Goal: Task Accomplishment & Management: Manage account settings

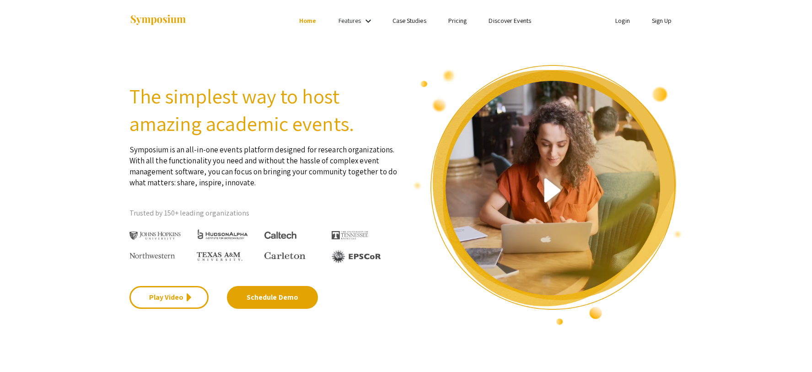
click at [627, 21] on link "Login" at bounding box center [622, 20] width 15 height 8
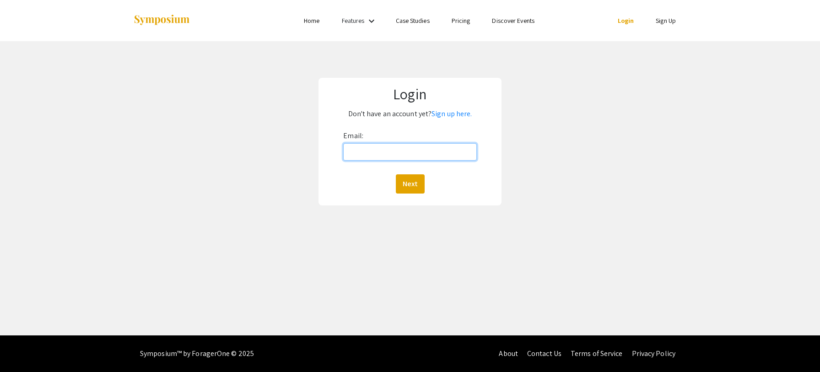
click at [396, 154] on input "Email:" at bounding box center [409, 151] width 133 height 17
type input "[DOMAIN_NAME][EMAIL_ADDRESS][DOMAIN_NAME]"
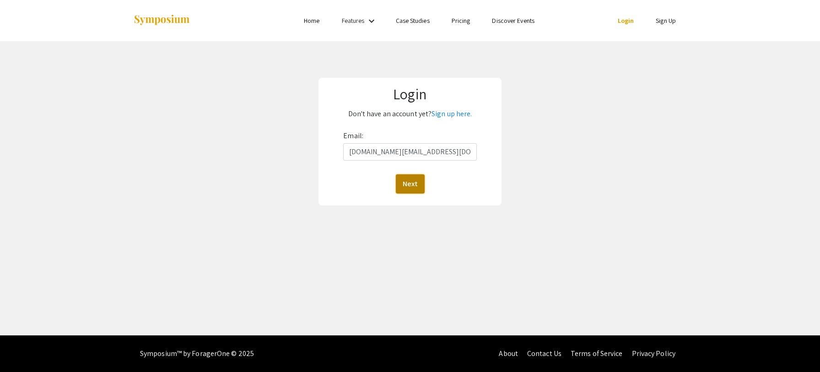
click at [408, 186] on button "Next" at bounding box center [410, 183] width 29 height 19
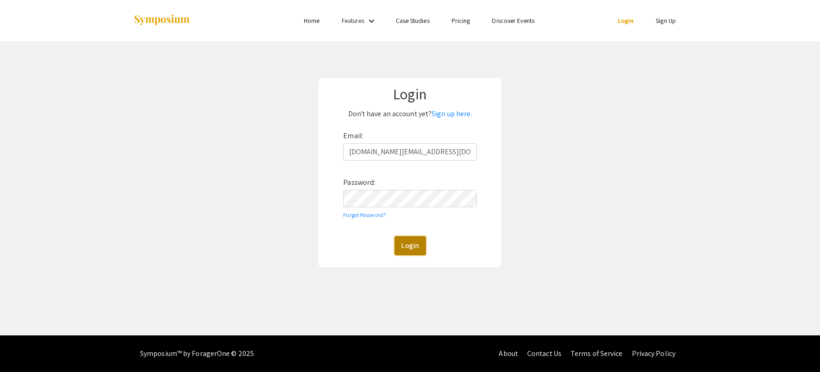
click at [409, 246] on button "Login" at bounding box center [410, 245] width 32 height 19
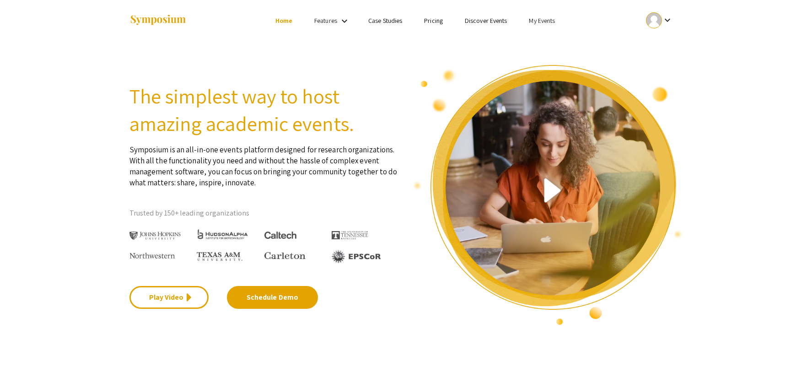
click at [541, 19] on link "My Events" at bounding box center [542, 20] width 26 height 8
click at [542, 38] on button "Events I've organized" at bounding box center [557, 41] width 78 height 22
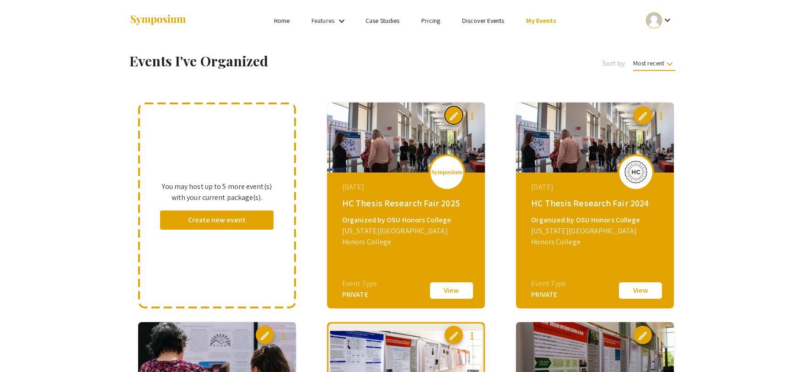
click at [453, 118] on span "edit" at bounding box center [453, 116] width 11 height 11
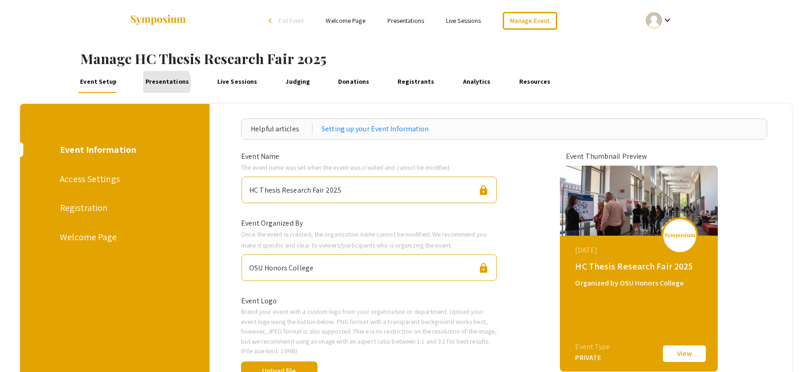
click at [164, 83] on link "Presentations" at bounding box center [167, 82] width 48 height 22
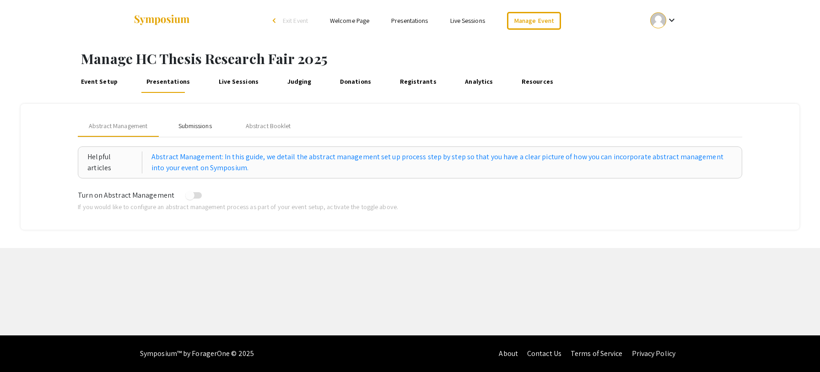
click at [202, 126] on div "Submissions" at bounding box center [194, 126] width 33 height 10
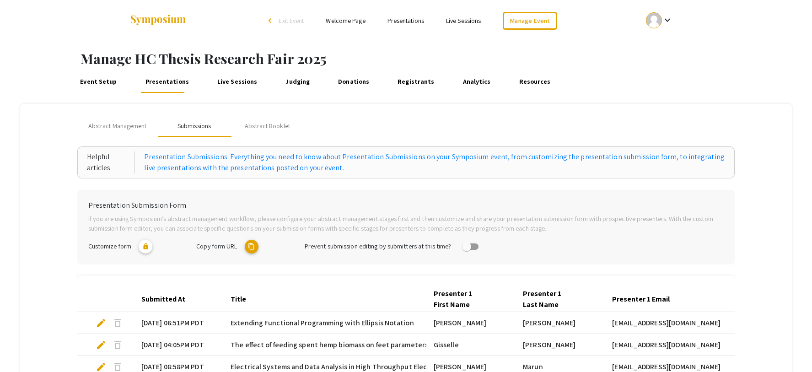
scroll to position [233, 0]
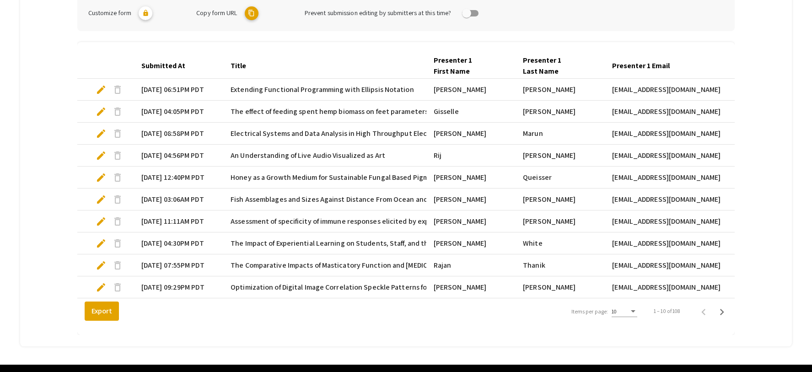
click at [629, 315] on div "10" at bounding box center [620, 311] width 17 height 6
click at [623, 337] on span "25" at bounding box center [630, 335] width 26 height 16
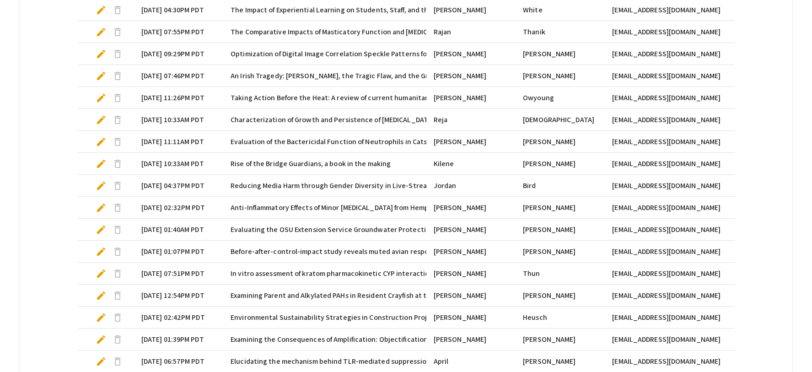
scroll to position [600, 0]
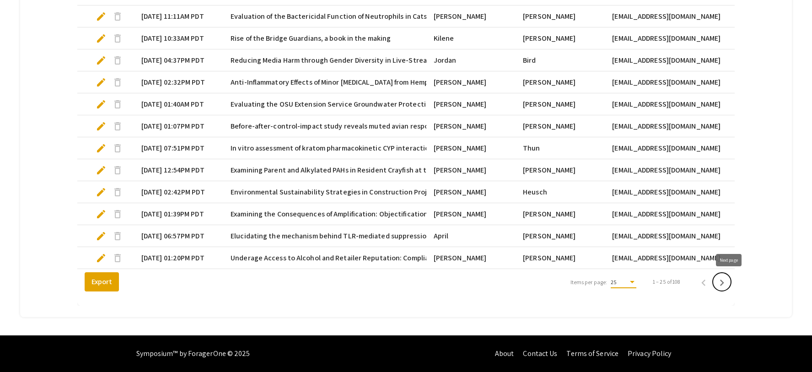
click at [728, 283] on icon "Next page" at bounding box center [721, 282] width 13 height 13
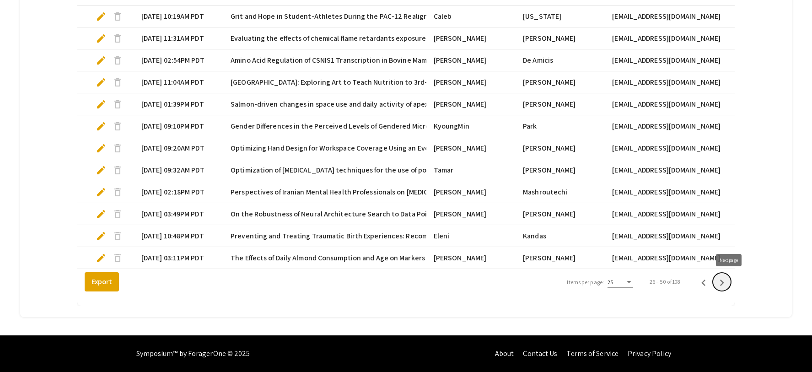
click at [728, 286] on icon "Next page" at bounding box center [721, 282] width 13 height 13
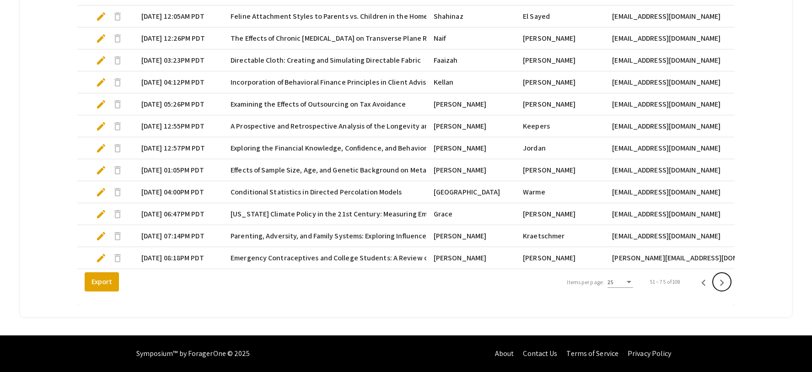
scroll to position [358, 0]
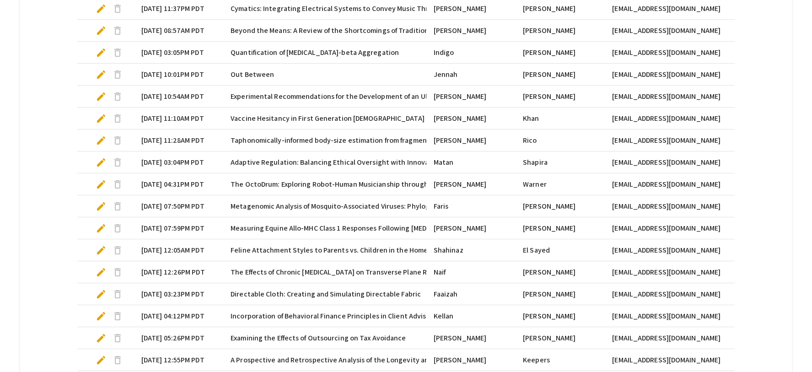
click at [730, 283] on mat-cell "[EMAIL_ADDRESS][DOMAIN_NAME]" at bounding box center [674, 272] width 138 height 22
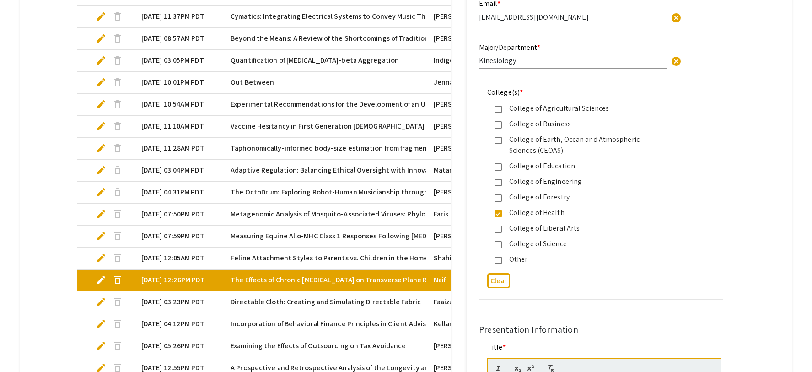
scroll to position [600, 0]
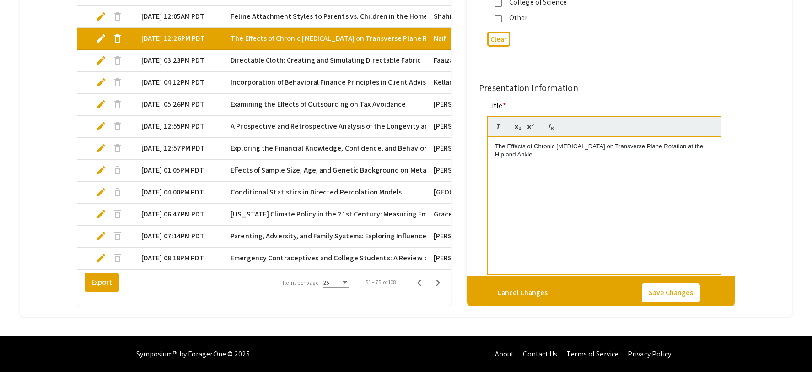
select select "custom"
type input "0"
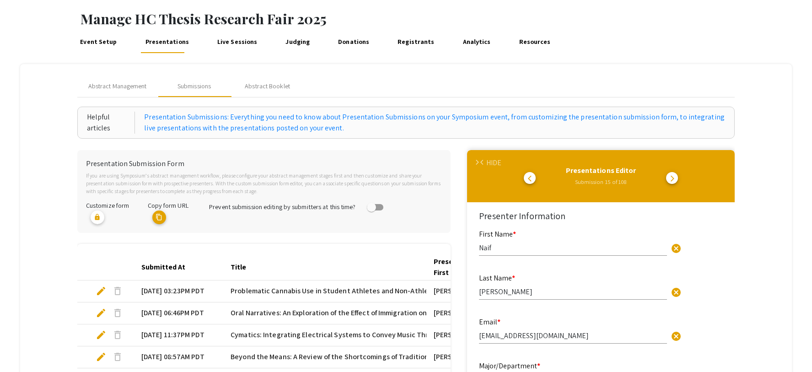
scroll to position [0, 0]
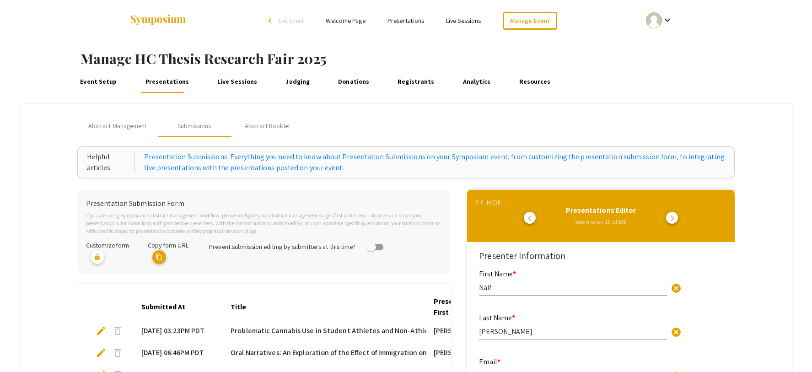
select select "auto"
type input "1"
select select "auto"
click at [486, 201] on span "arrow_back_ios" at bounding box center [483, 202] width 6 height 6
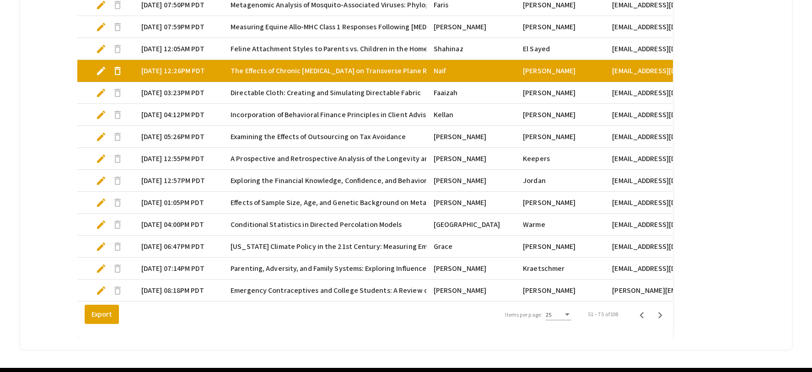
scroll to position [560, 0]
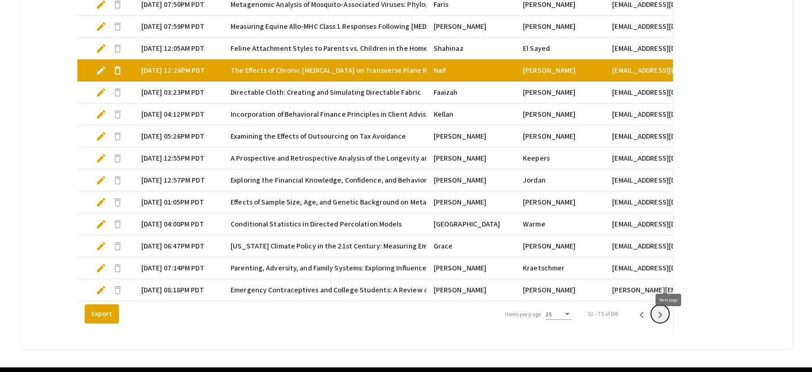
click at [666, 321] on icon "Next page" at bounding box center [660, 314] width 13 height 13
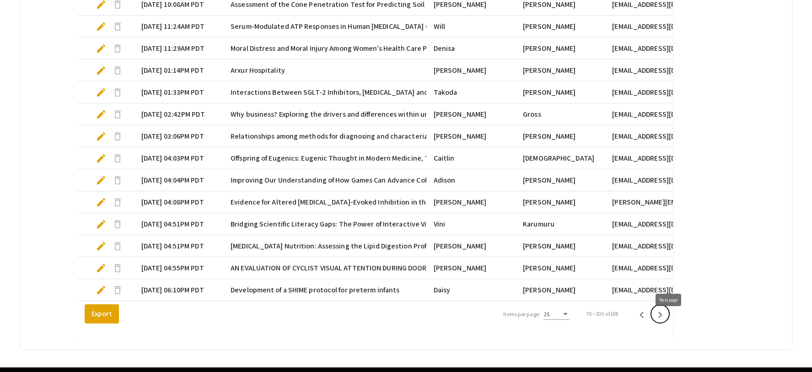
click at [666, 321] on icon "Next page" at bounding box center [660, 314] width 13 height 13
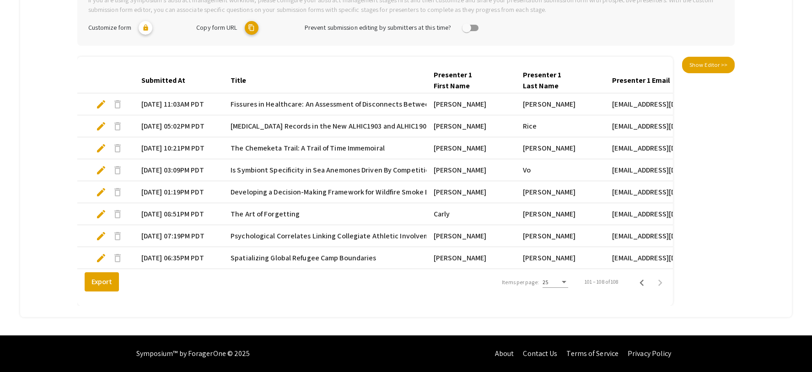
scroll to position [226, 0]
click at [183, 248] on mat-cell "[DATE] 06:35PM PDT" at bounding box center [178, 258] width 89 height 22
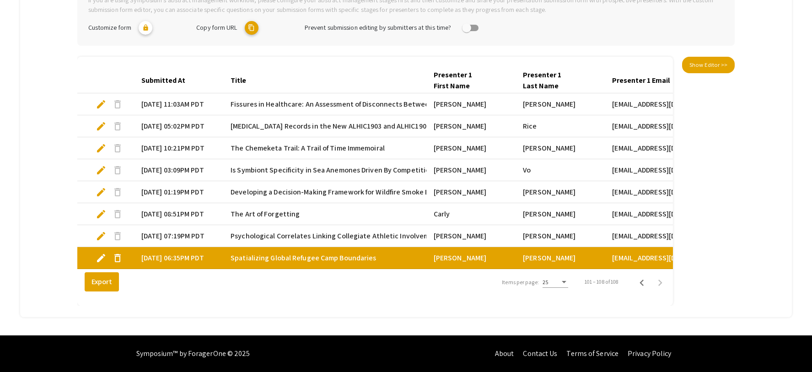
click at [353, 247] on mat-cell "Spatializing Global Refugee Camp Boundaries" at bounding box center [324, 258] width 203 height 22
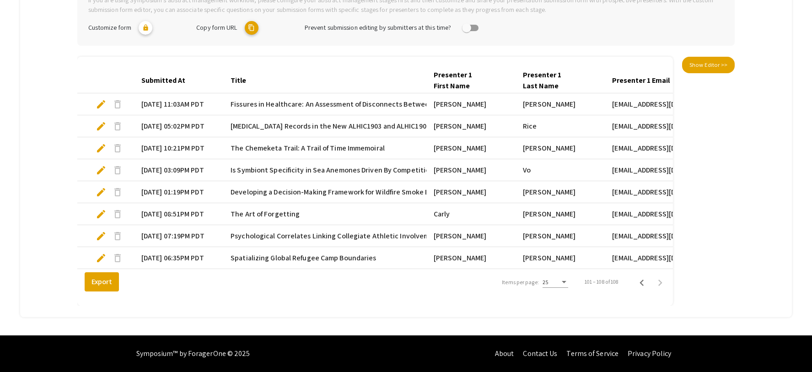
click at [353, 252] on span "Spatializing Global Refugee Camp Boundaries" at bounding box center [303, 257] width 145 height 11
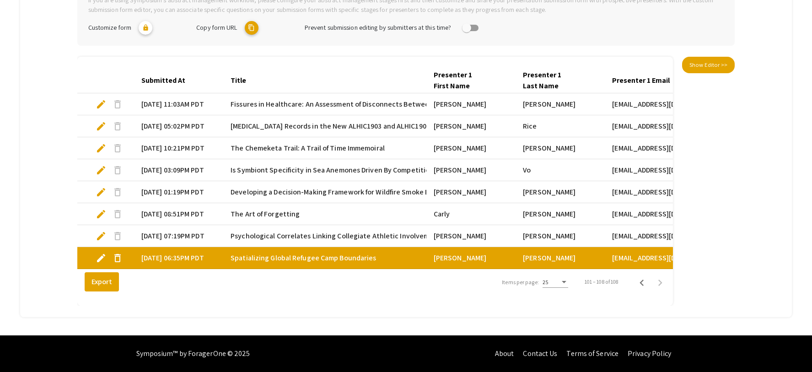
click at [353, 252] on span "Spatializing Global Refugee Camp Boundaries" at bounding box center [303, 257] width 145 height 11
click at [98, 252] on span "edit" at bounding box center [101, 257] width 11 height 11
select select "custom"
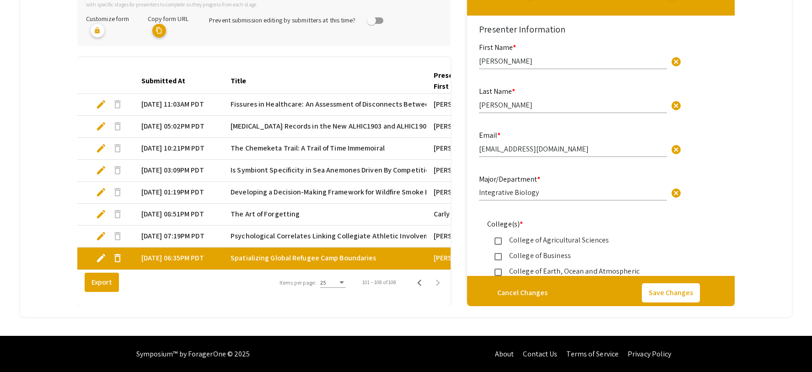
type input "0"
select select "custom"
type input "1"
select select "auto"
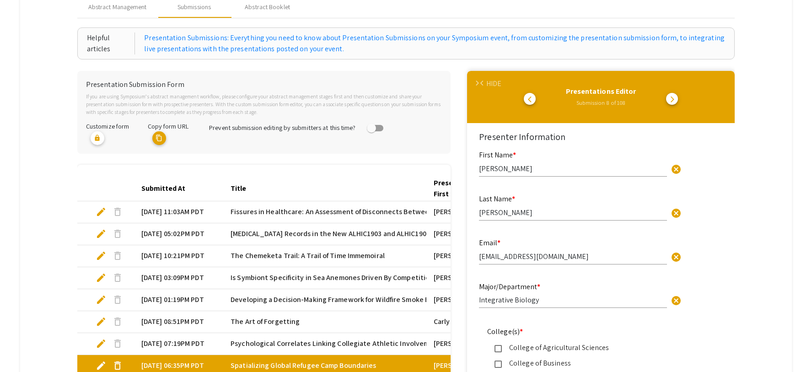
scroll to position [86, 0]
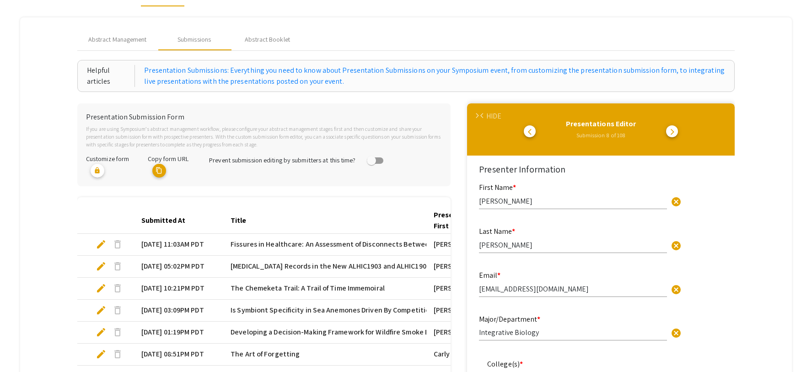
click at [491, 118] on div "HIDE" at bounding box center [493, 116] width 15 height 11
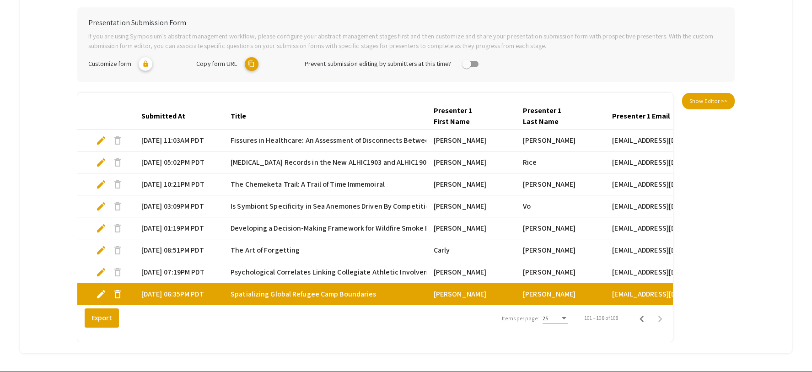
scroll to position [226, 0]
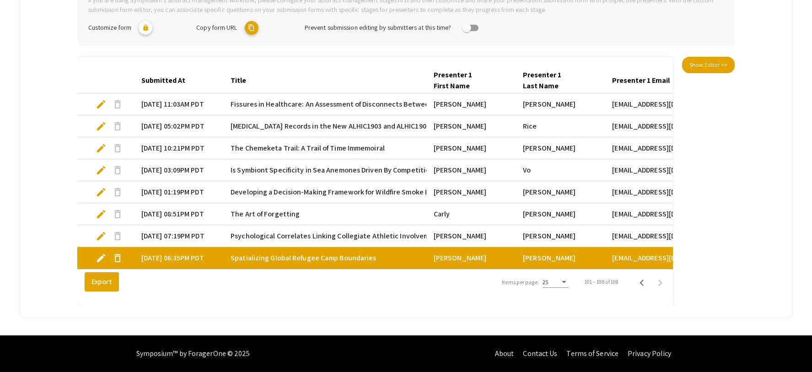
click at [382, 300] on div "Submitted At Title Presenter 1 First Name Presenter 1 Last Name Presenter 1 Ema…" at bounding box center [375, 181] width 596 height 249
click at [266, 257] on mat-cell "Spatializing Global Refugee Camp Boundaries" at bounding box center [324, 258] width 203 height 22
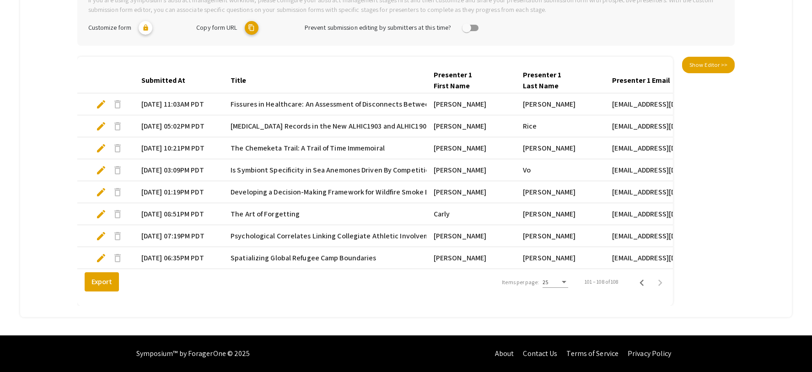
click at [270, 252] on span "Spatializing Global Refugee Camp Boundaries" at bounding box center [303, 257] width 145 height 11
click at [271, 252] on span "Spatializing Global Refugee Camp Boundaries" at bounding box center [303, 257] width 145 height 11
click at [266, 252] on span "Spatializing Global Refugee Camp Boundaries" at bounding box center [303, 257] width 145 height 11
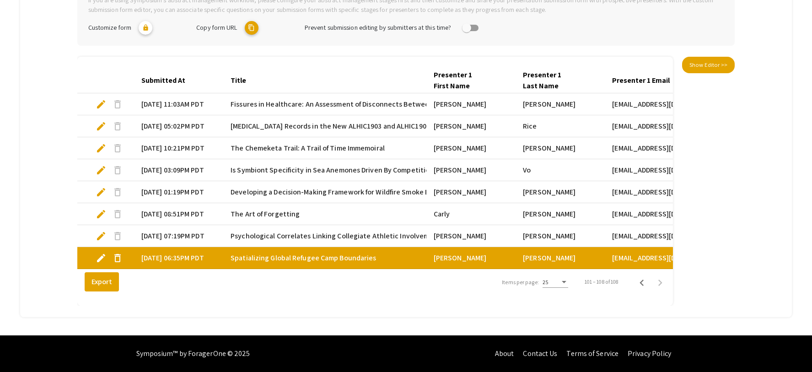
click at [179, 252] on mat-cell "[DATE] 06:35PM PDT" at bounding box center [178, 258] width 89 height 22
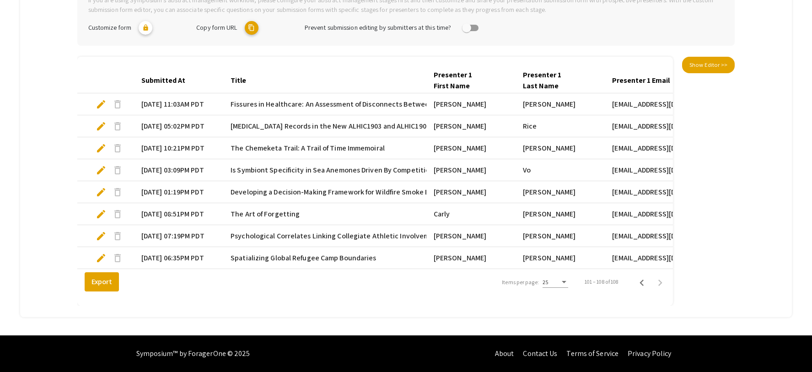
click at [180, 250] on mat-cell "[DATE] 06:35PM PDT" at bounding box center [178, 258] width 89 height 22
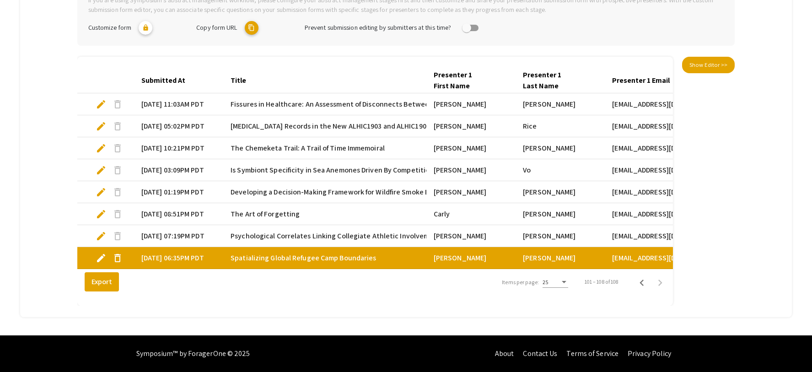
click at [188, 255] on mat-cell "[DATE] 06:35PM PDT" at bounding box center [178, 258] width 89 height 22
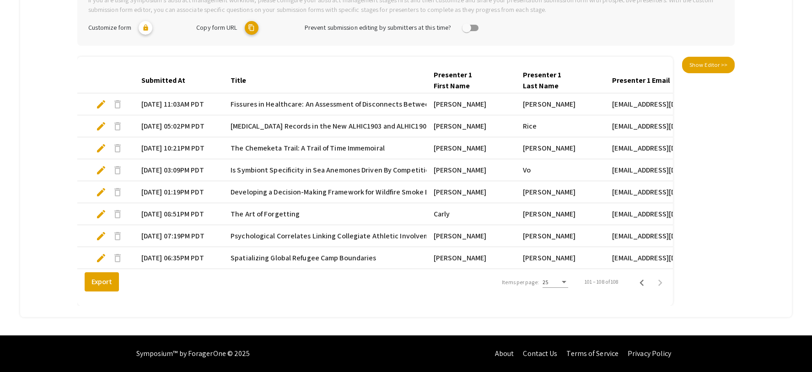
click at [288, 252] on span "Spatializing Global Refugee Camp Boundaries" at bounding box center [303, 257] width 145 height 11
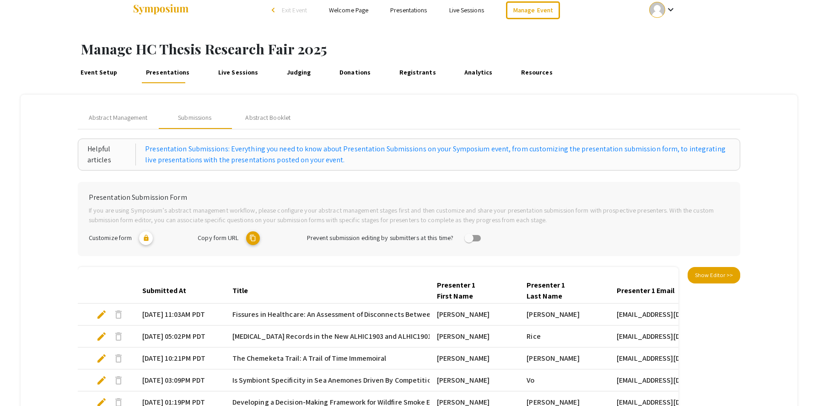
scroll to position [197, 0]
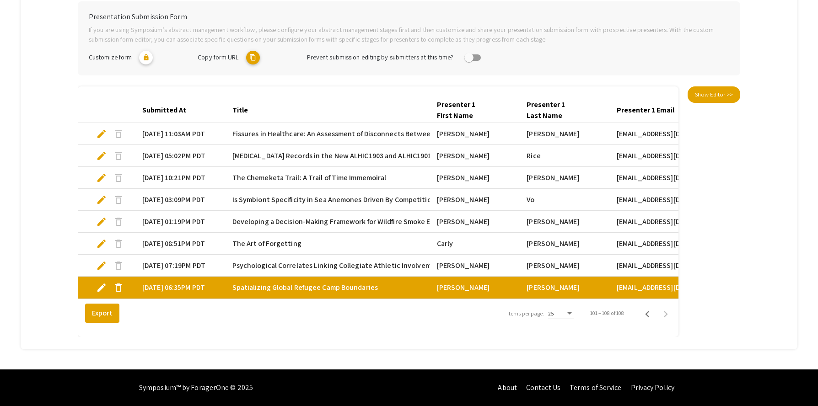
click at [343, 282] on span "Spatializing Global Refugee Camp Boundaries" at bounding box center [304, 287] width 145 height 11
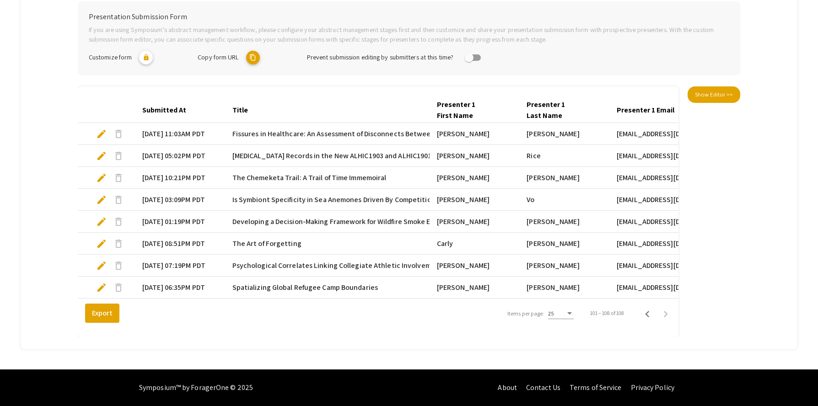
click at [343, 282] on span "Spatializing Global Refugee Camp Boundaries" at bounding box center [304, 287] width 145 height 11
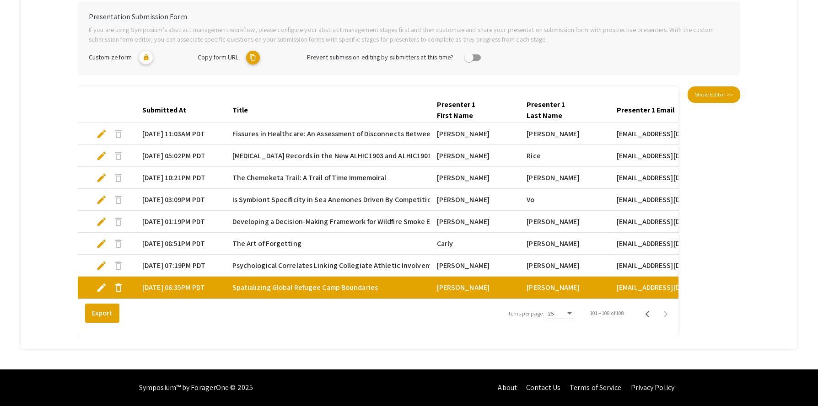
click at [287, 282] on span "Spatializing Global Refugee Camp Boundaries" at bounding box center [304, 287] width 145 height 11
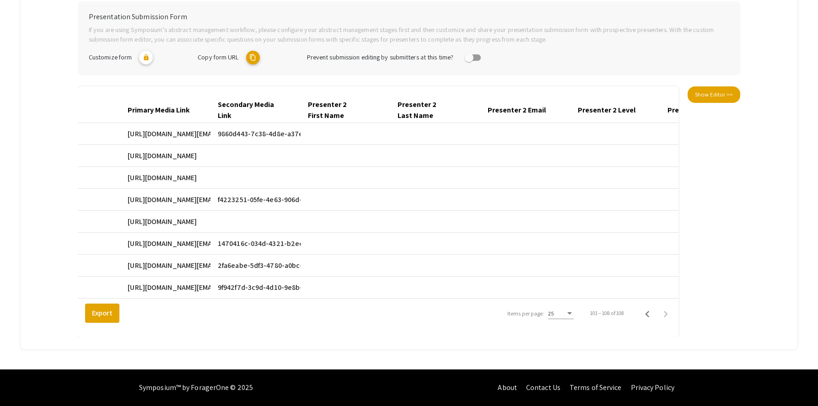
scroll to position [0, 1245]
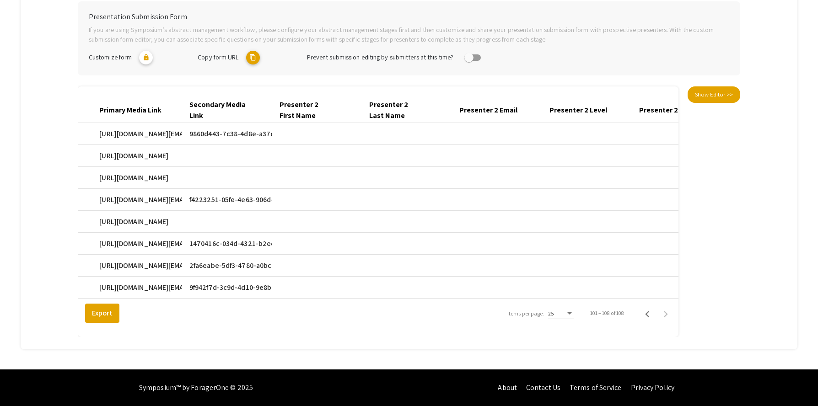
click at [161, 277] on mat-cell "[URL][DOMAIN_NAME][EMAIL_ADDRESS][DOMAIN_NAME]" at bounding box center [137, 288] width 90 height 22
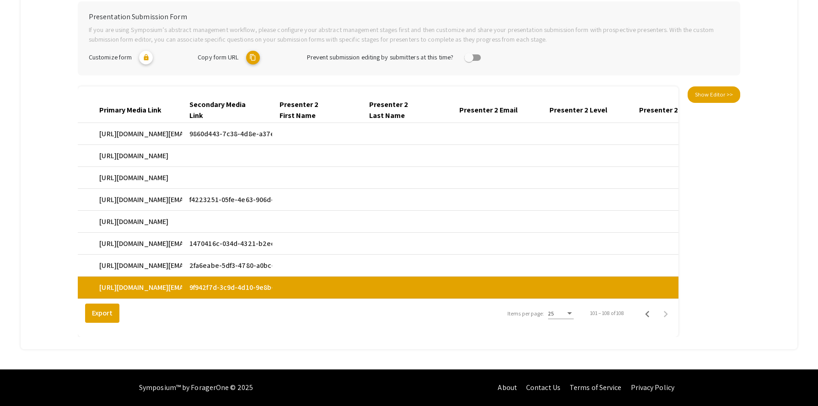
click at [161, 277] on mat-cell "[URL][DOMAIN_NAME][EMAIL_ADDRESS][DOMAIN_NAME]" at bounding box center [137, 288] width 90 height 22
click at [237, 277] on mat-cell "9f942f7d-3c9d-4d10-9e8b-ae05496550ba.mp4" at bounding box center [227, 288] width 90 height 22
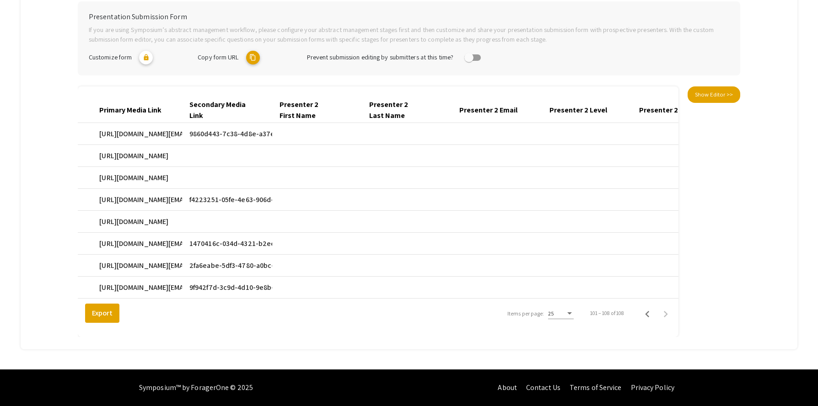
click at [237, 277] on mat-cell "9f942f7d-3c9d-4d10-9e8b-ae05496550ba.mp4" at bounding box center [227, 288] width 90 height 22
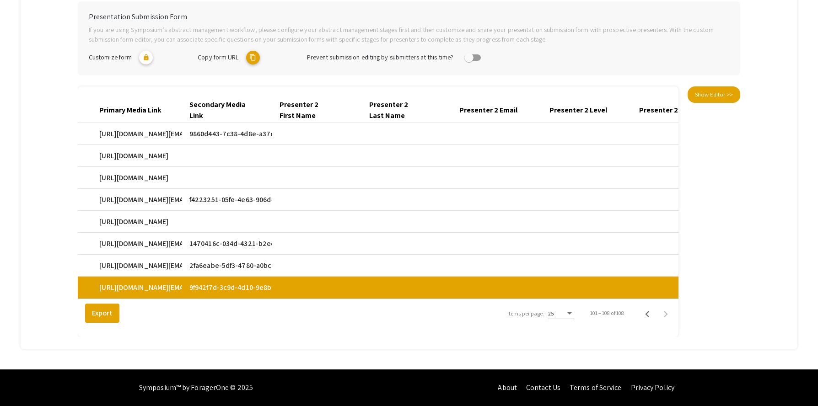
click at [237, 277] on mat-cell "9f942f7d-3c9d-4d10-9e8b-ae05496550ba.mp4" at bounding box center [227, 288] width 90 height 22
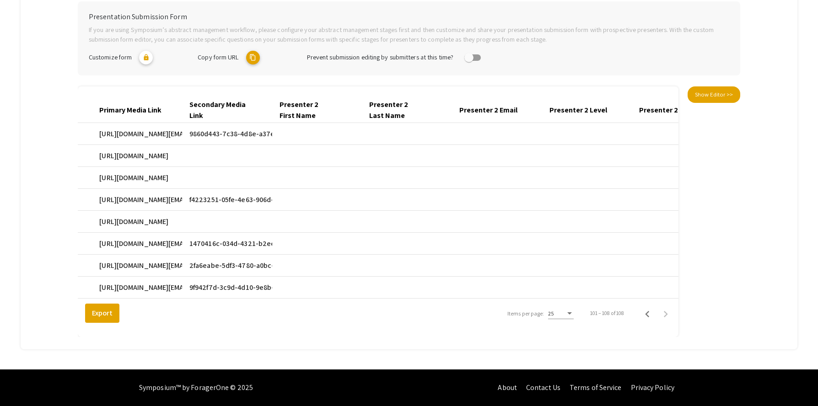
click at [237, 277] on mat-cell "9f942f7d-3c9d-4d10-9e8b-ae05496550ba.mp4" at bounding box center [227, 288] width 90 height 22
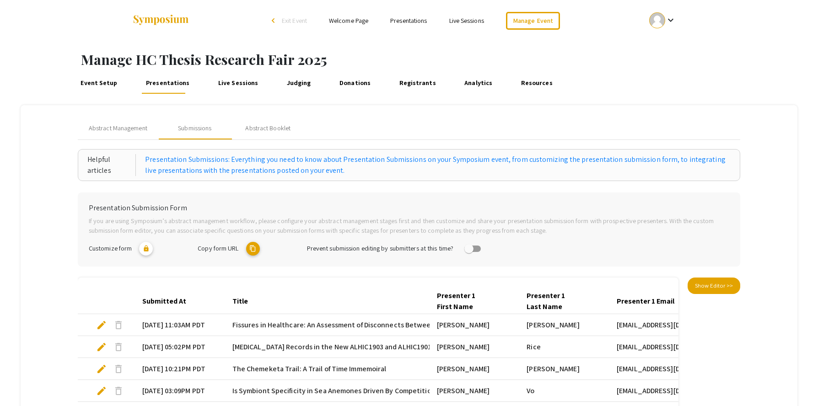
scroll to position [197, 0]
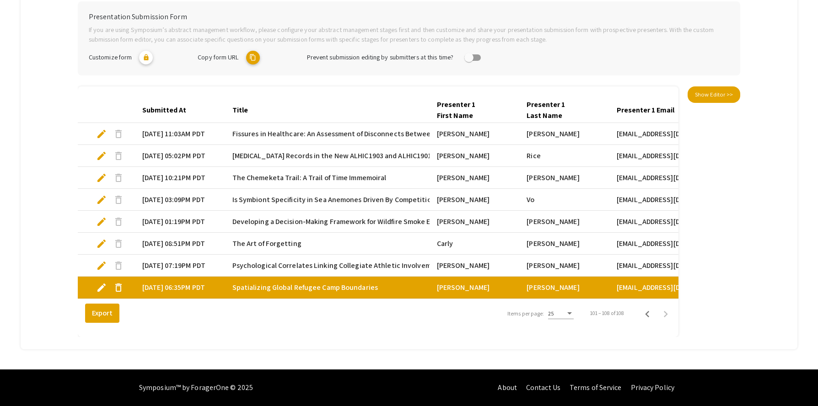
click at [102, 282] on span "edit" at bounding box center [101, 287] width 11 height 11
select select "custom"
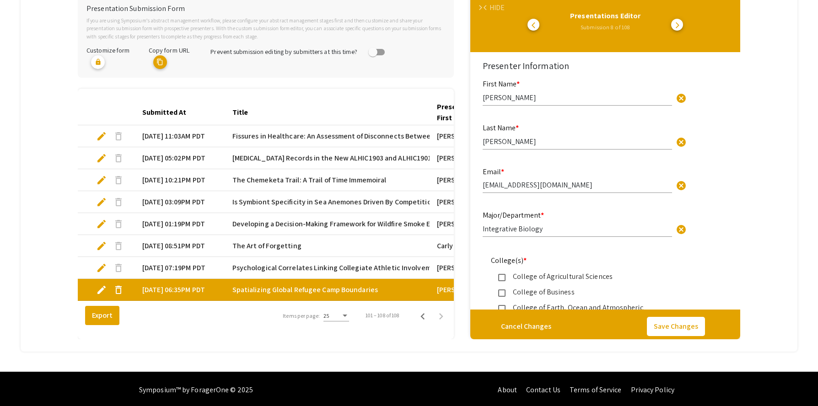
type input "0"
select select "auto"
type input "1"
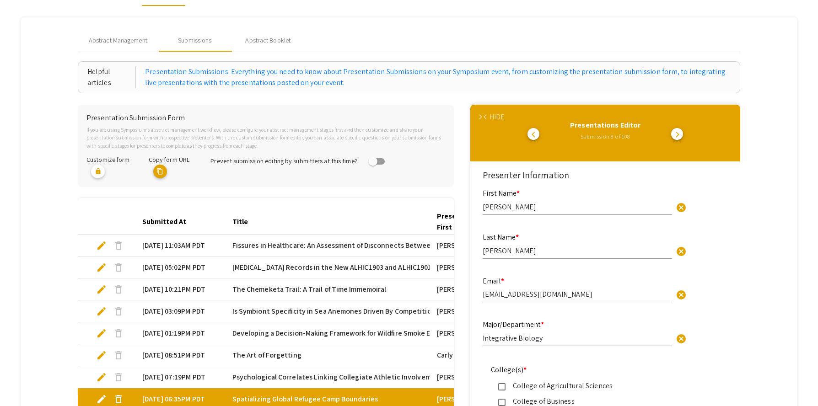
scroll to position [57, 0]
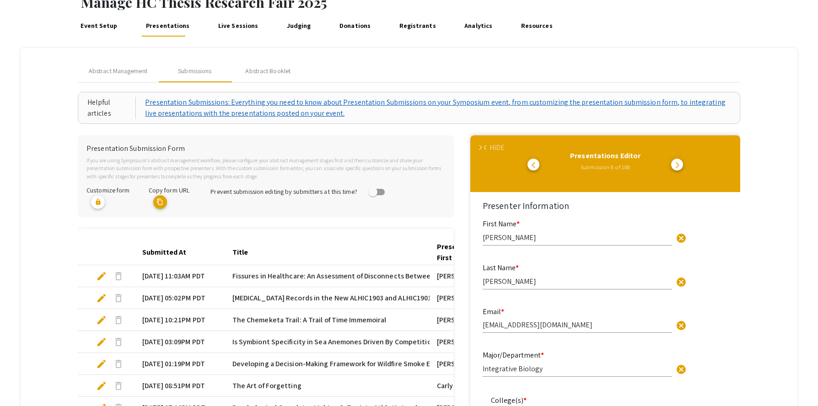
select select "auto"
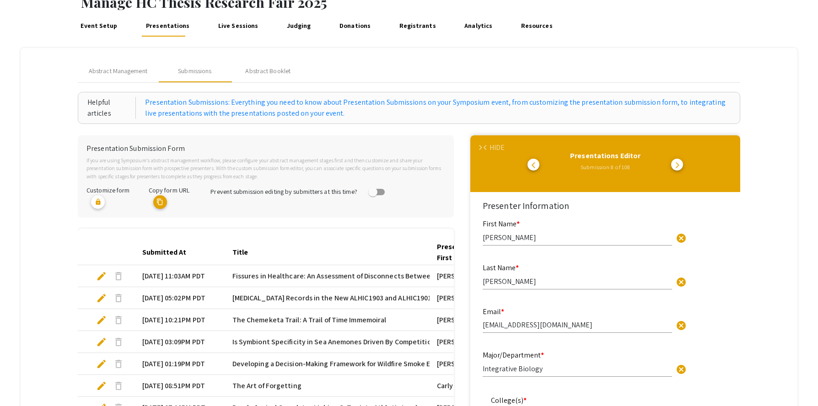
scroll to position [2, 0]
click at [483, 147] on span "arrow_forward_ios" at bounding box center [481, 148] width 6 height 6
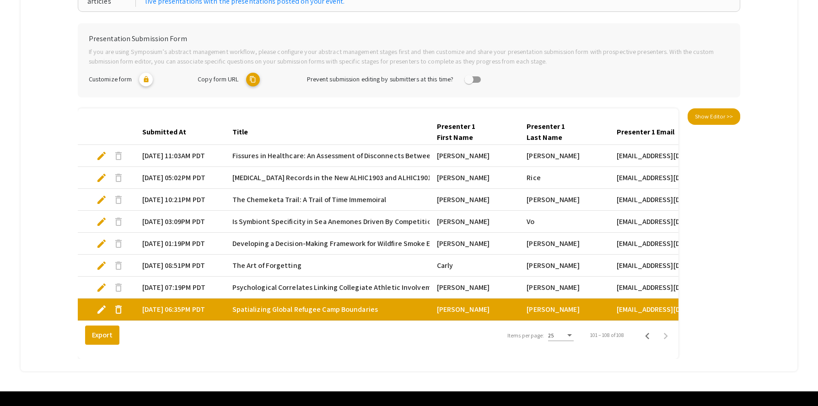
scroll to position [197, 0]
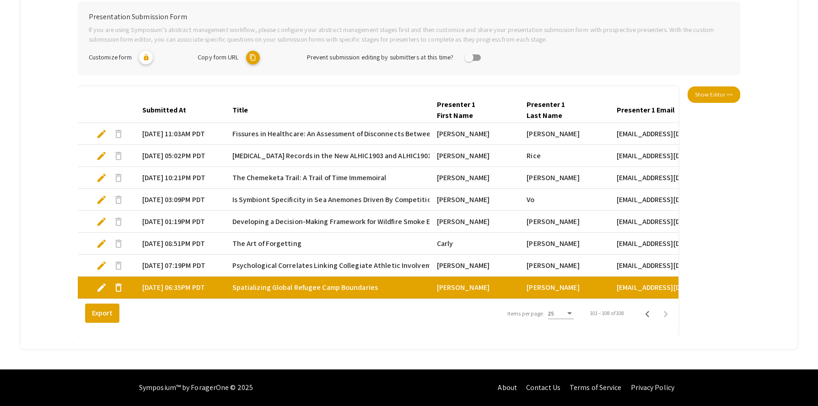
click at [204, 322] on div "Export Items per page: 25 101 – 108 of 108" at bounding box center [378, 313] width 601 height 26
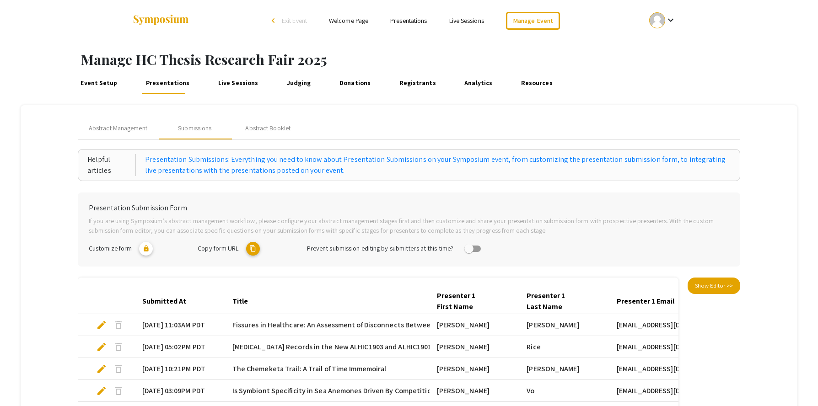
click at [670, 22] on mat-icon "keyboard_arrow_down" at bounding box center [670, 20] width 11 height 11
click at [658, 86] on button "Sign out" at bounding box center [667, 89] width 56 height 22
